Goal: Task Accomplishment & Management: Complete application form

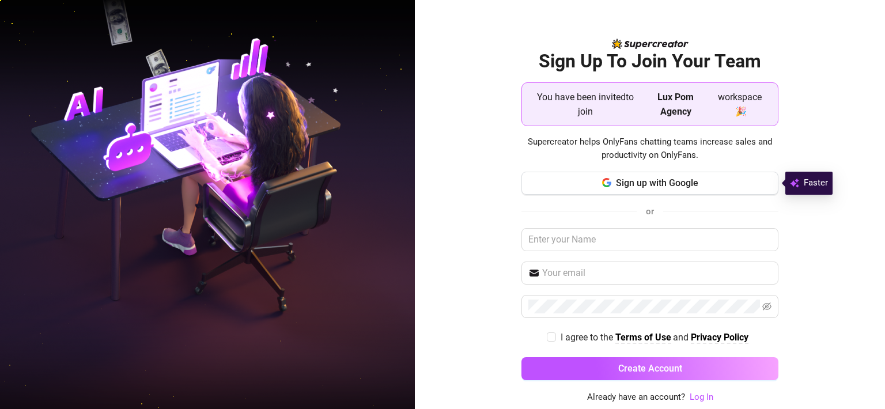
click at [641, 188] on span "Sign up with Google" at bounding box center [657, 182] width 82 height 11
click at [671, 187] on span "Sign up with Google" at bounding box center [657, 182] width 82 height 11
